Goal: Find specific page/section: Find specific page/section

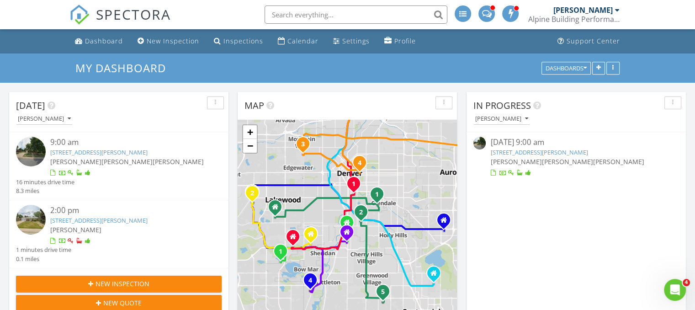
click at [530, 152] on link "571 S Taft St , Lakewood, CO 80228" at bounding box center [538, 152] width 97 height 8
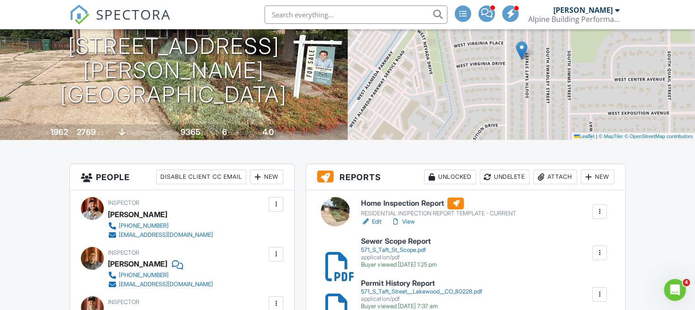
click at [391, 205] on h6 "Home Inspection Report" at bounding box center [438, 203] width 155 height 12
